Goal: Navigation & Orientation: Find specific page/section

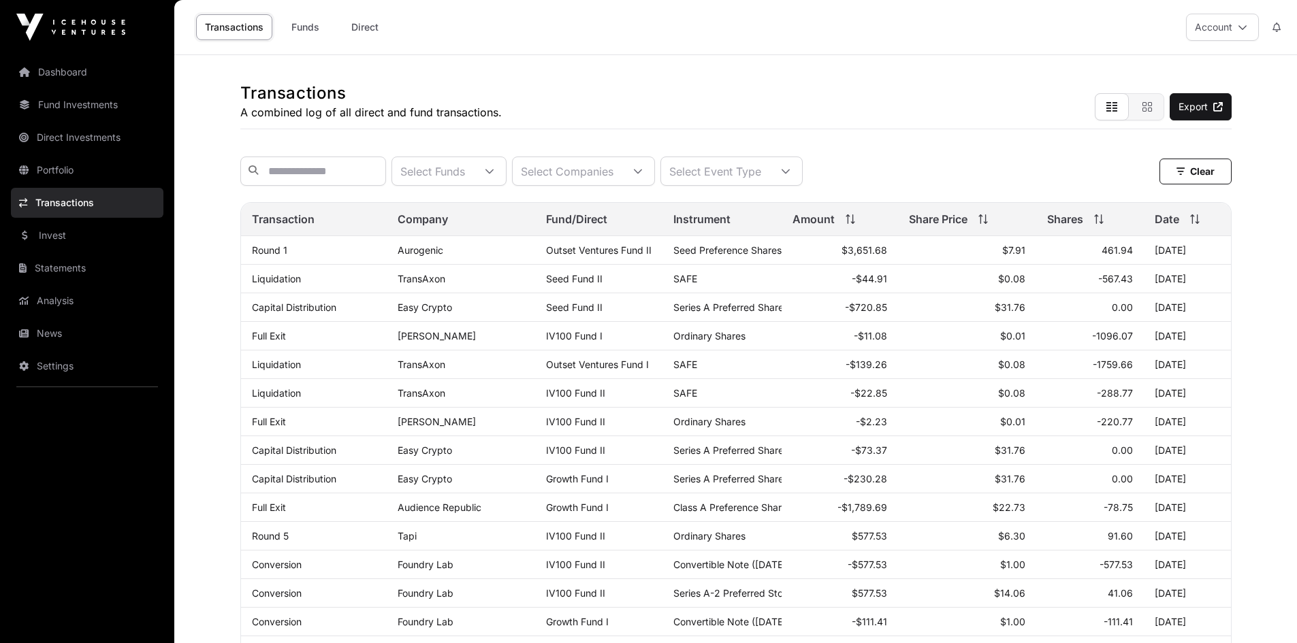
click at [47, 334] on link "News" at bounding box center [87, 334] width 152 height 30
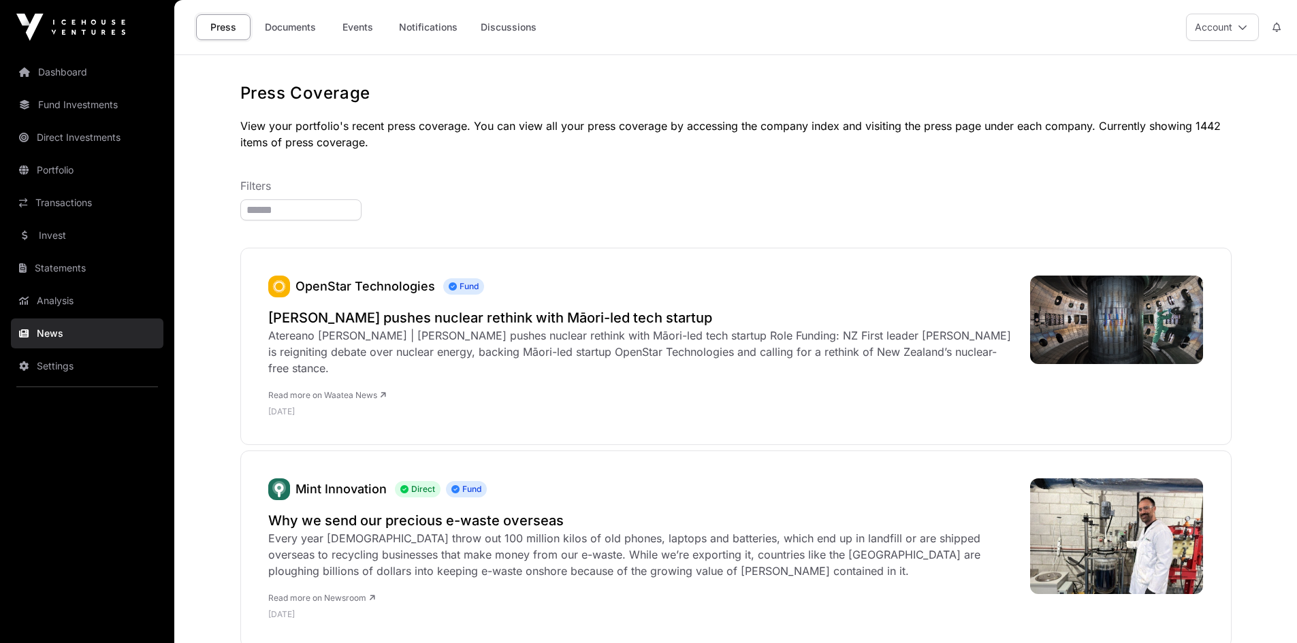
click at [268, 21] on link "Documents" at bounding box center [290, 27] width 69 height 26
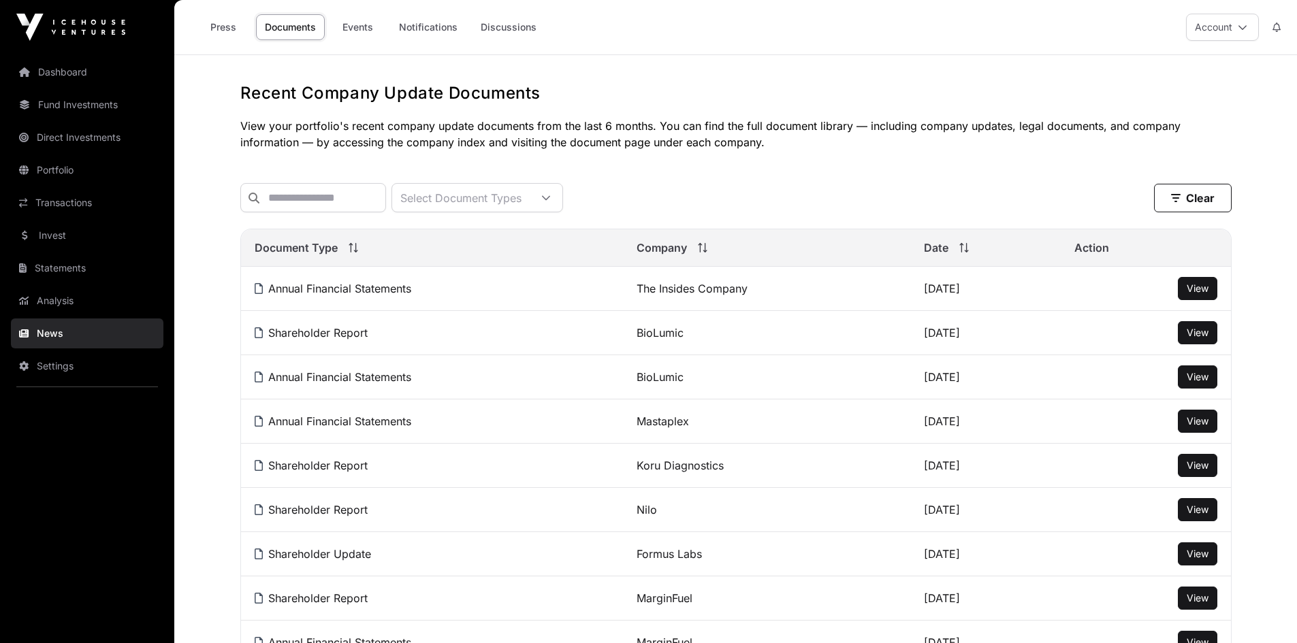
click at [355, 25] on link "Events" at bounding box center [357, 27] width 54 height 26
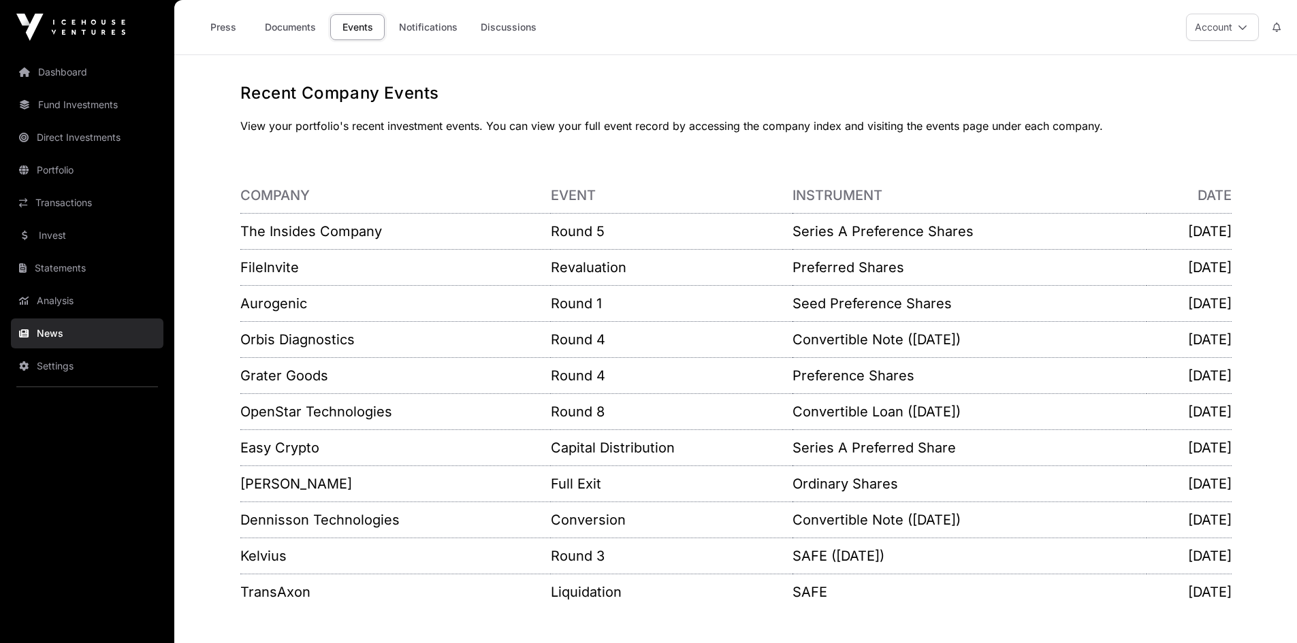
click at [68, 97] on link "Fund Investments" at bounding box center [87, 105] width 152 height 30
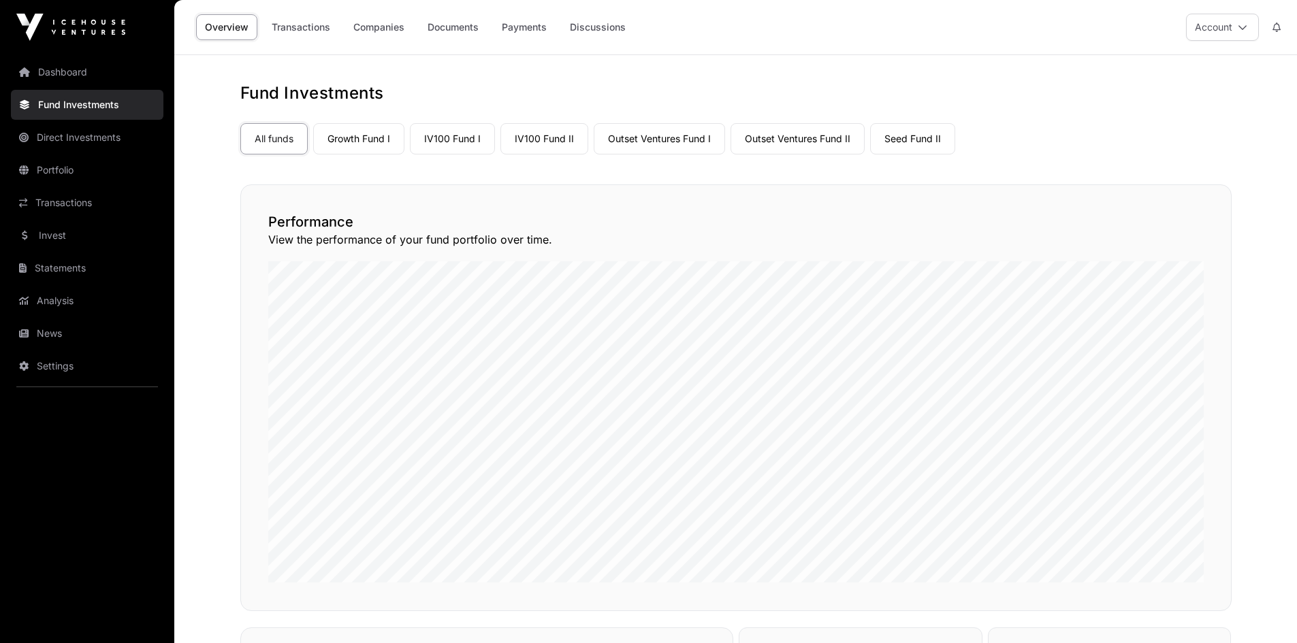
click at [361, 132] on link "Growth Fund I" at bounding box center [358, 138] width 91 height 31
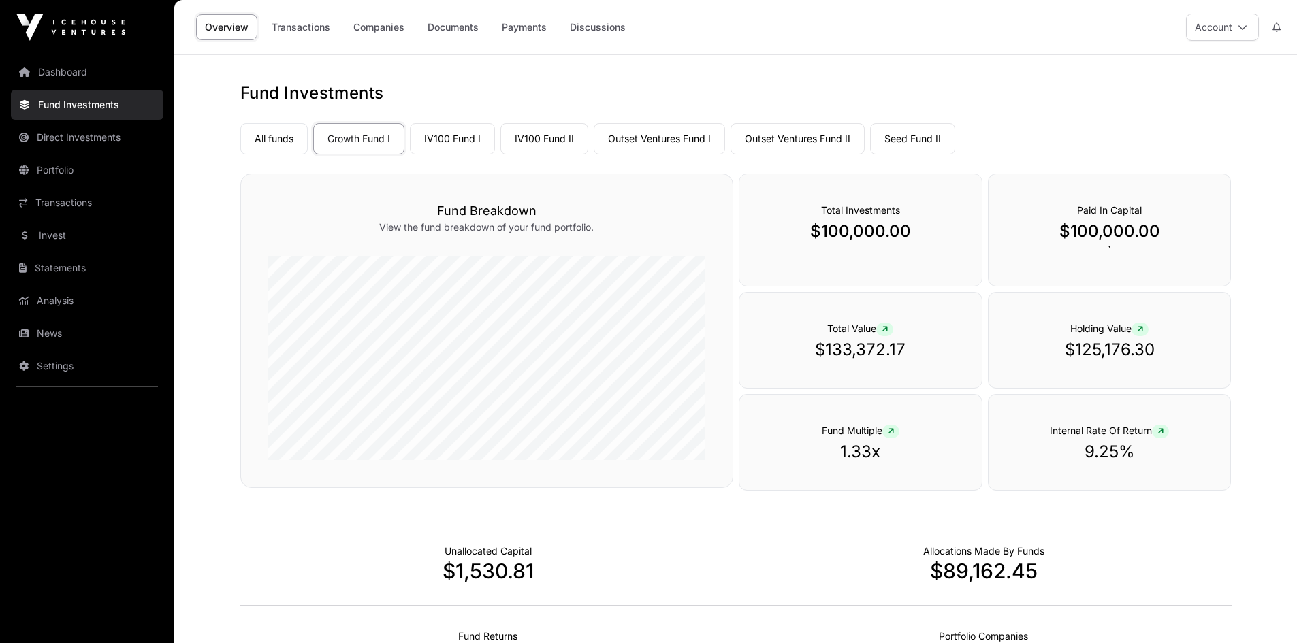
click at [395, 30] on link "Companies" at bounding box center [378, 27] width 69 height 26
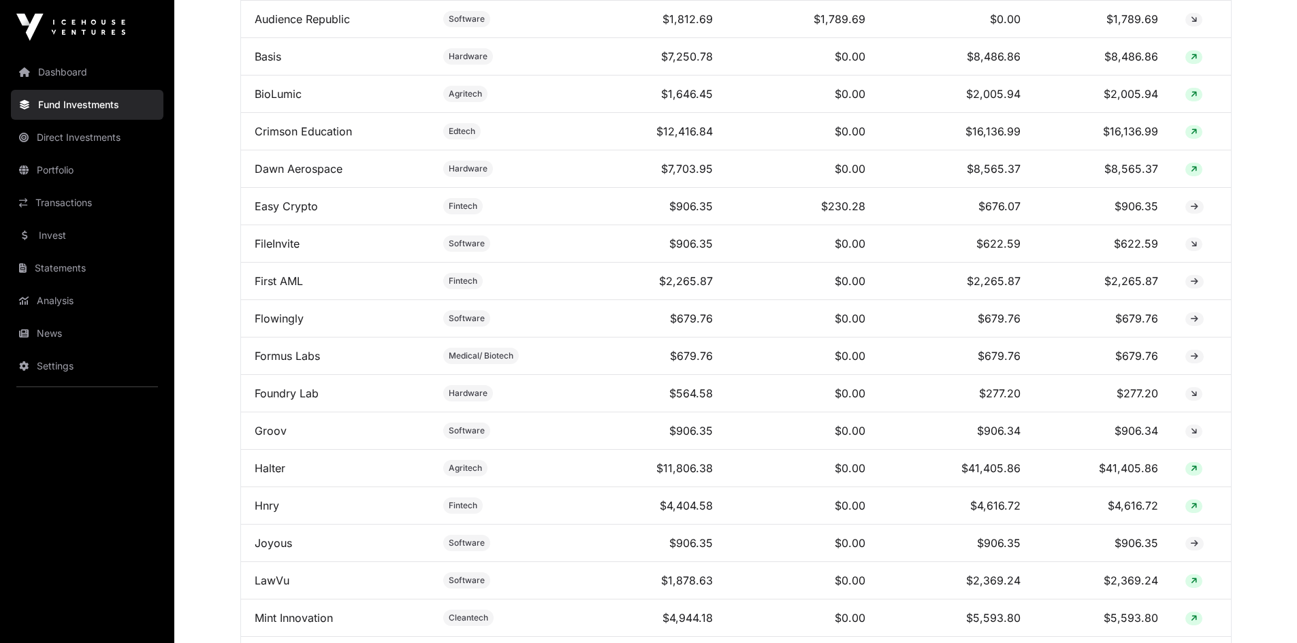
scroll to position [749, 0]
